Goal: Information Seeking & Learning: Learn about a topic

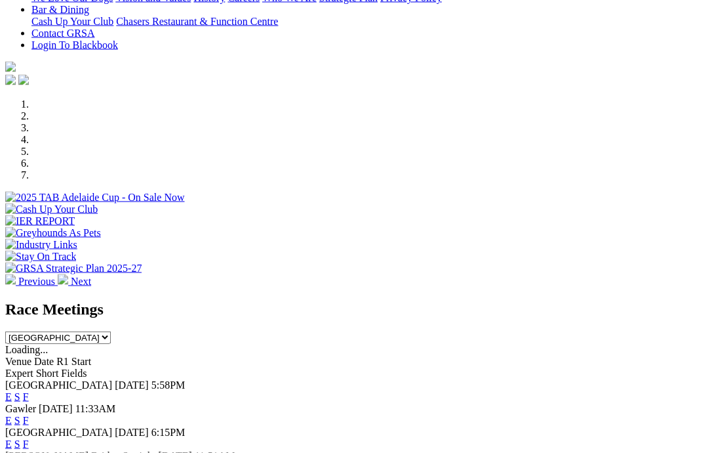
scroll to position [316, 40]
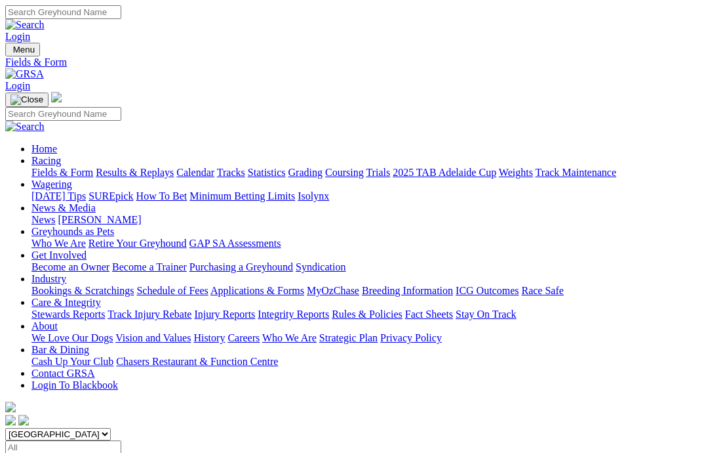
click at [121, 440] on input "Select date" at bounding box center [63, 447] width 116 height 14
type input "Yesterday, 17 Aug 2025"
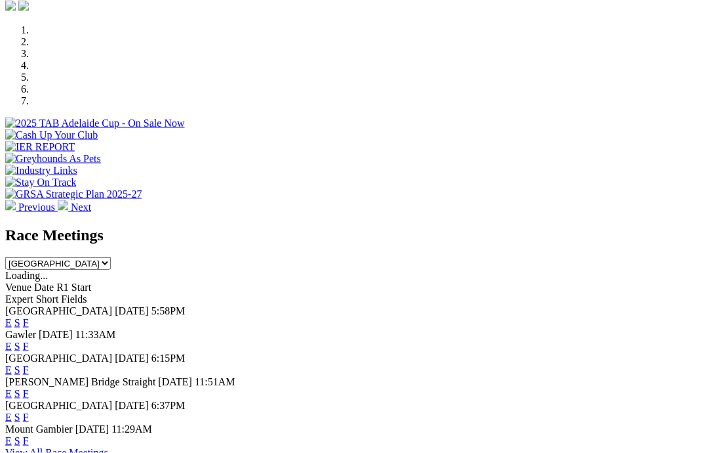
scroll to position [391, 0]
click at [29, 411] on link "F" at bounding box center [26, 416] width 6 height 11
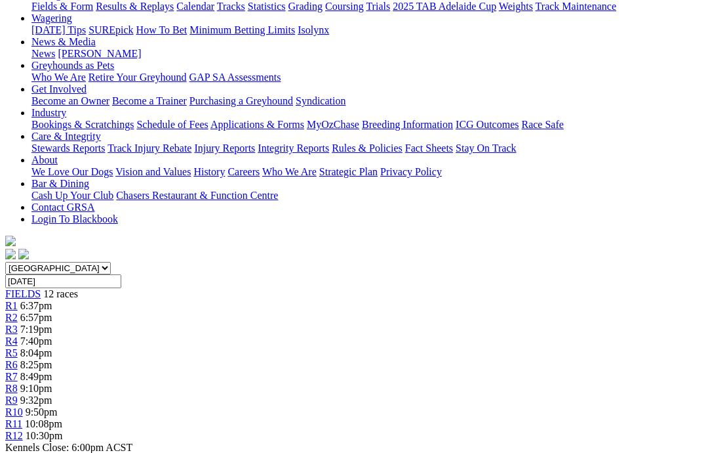
scroll to position [174, 0]
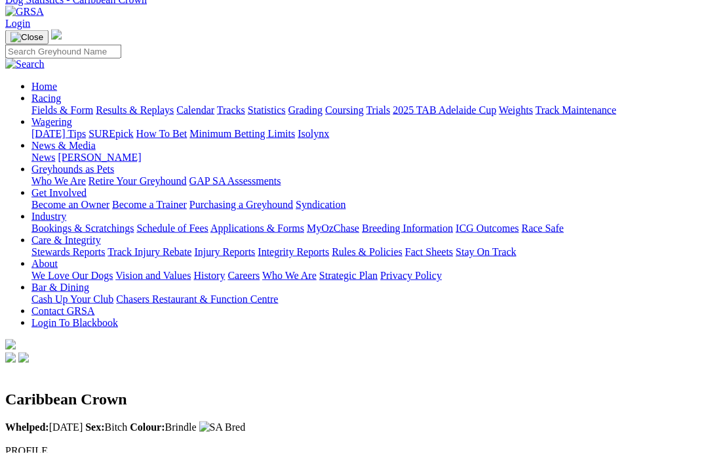
scroll to position [12, 0]
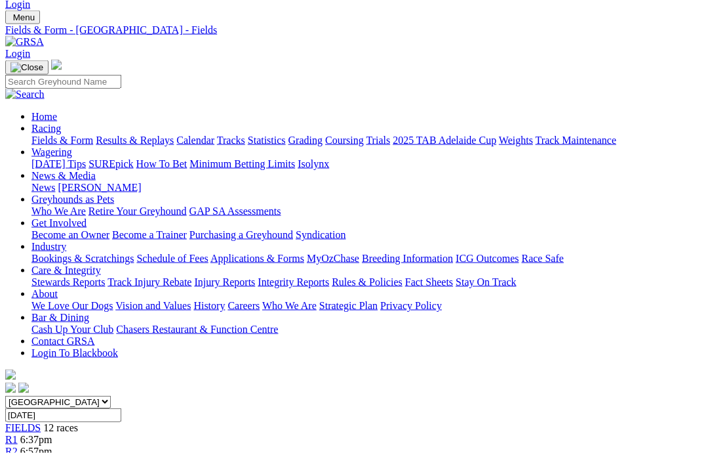
scroll to position [10, 0]
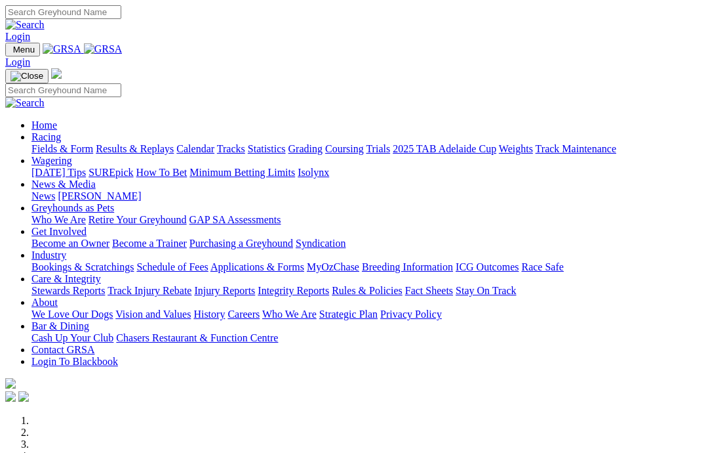
click at [364, 143] on link "Coursing" at bounding box center [344, 148] width 39 height 11
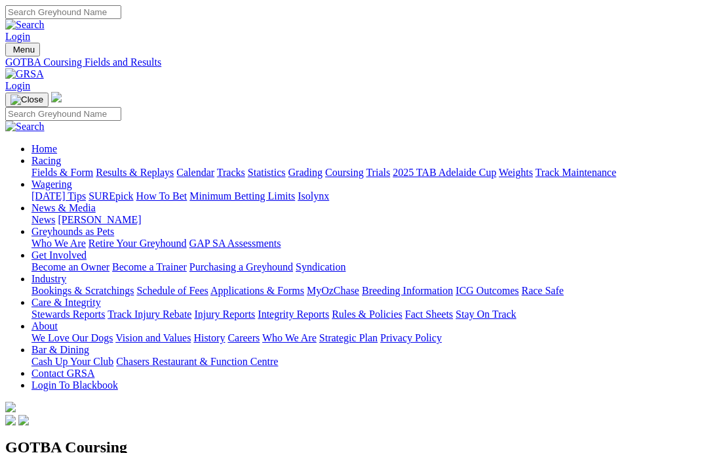
click at [214, 167] on link "Calendar" at bounding box center [195, 172] width 38 height 11
click at [245, 167] on link "Tracks" at bounding box center [231, 172] width 28 height 11
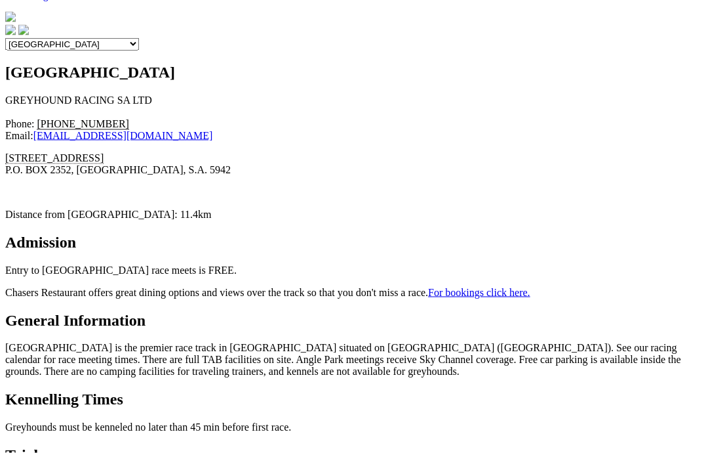
scroll to position [344, 0]
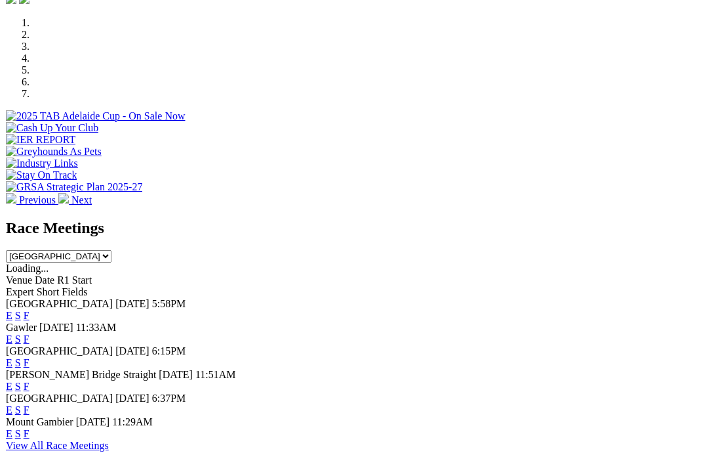
scroll to position [397, 0]
click at [108, 440] on link "View All Race Meetings" at bounding box center [56, 445] width 103 height 11
